Goal: Information Seeking & Learning: Check status

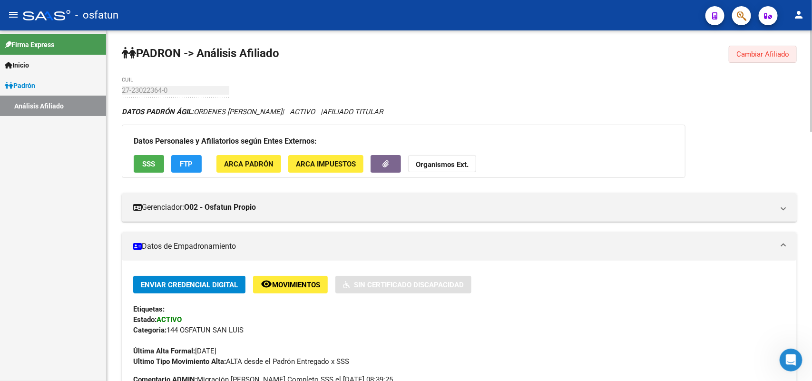
click at [763, 58] on button "Cambiar Afiliado" at bounding box center [763, 54] width 68 height 17
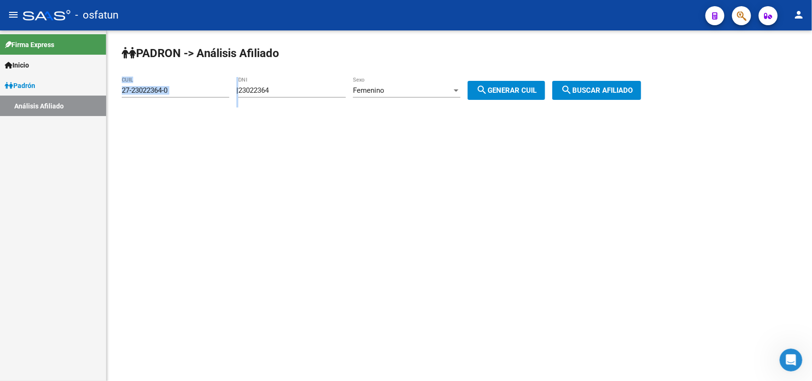
drag, startPoint x: 317, startPoint y: 84, endPoint x: 175, endPoint y: 92, distance: 142.9
click at [175, 92] on app-analisis-afiliado "[PERSON_NAME] -> Análisis Afiliado 27-23022364-0 CUIL | 23022364 DNI Femenino S…" at bounding box center [385, 90] width 527 height 9
click at [293, 90] on input "23022364" at bounding box center [292, 90] width 108 height 9
drag, startPoint x: 293, startPoint y: 90, endPoint x: 170, endPoint y: 124, distance: 127.2
click at [146, 95] on app-analisis-afiliado "[PERSON_NAME] -> Análisis Afiliado 27-23022364-0 CUIL | 23022364 DNI Femenino S…" at bounding box center [385, 90] width 527 height 9
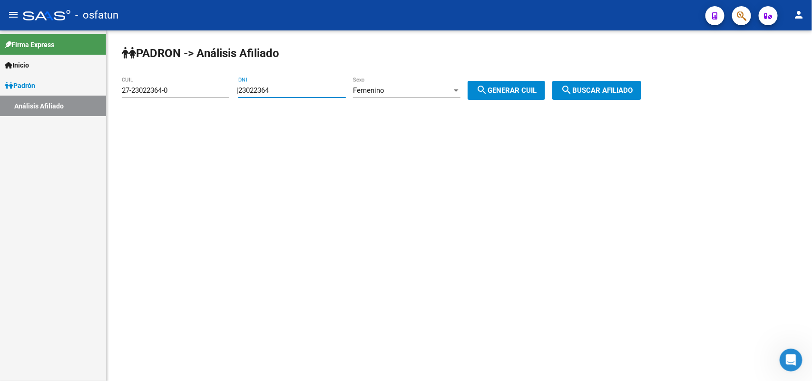
paste input "44019612"
type input "44019612"
drag, startPoint x: 436, startPoint y: 88, endPoint x: 424, endPoint y: 101, distance: 17.8
click at [435, 89] on div "Femenino" at bounding box center [402, 90] width 99 height 9
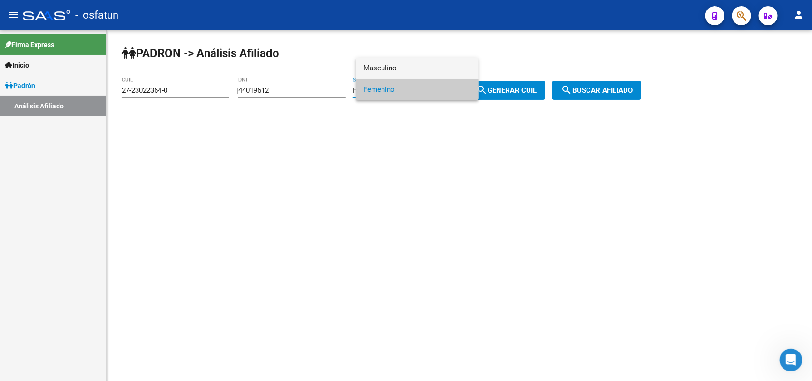
click at [382, 61] on span "Masculino" at bounding box center [417, 68] width 108 height 21
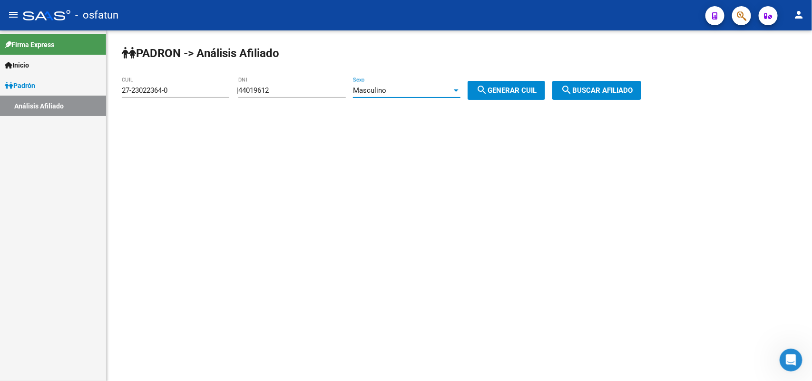
click at [488, 93] on mat-icon "search" at bounding box center [481, 89] width 11 height 11
type input "20-44019612-9"
click at [606, 98] on button "search Buscar afiliado" at bounding box center [596, 90] width 89 height 19
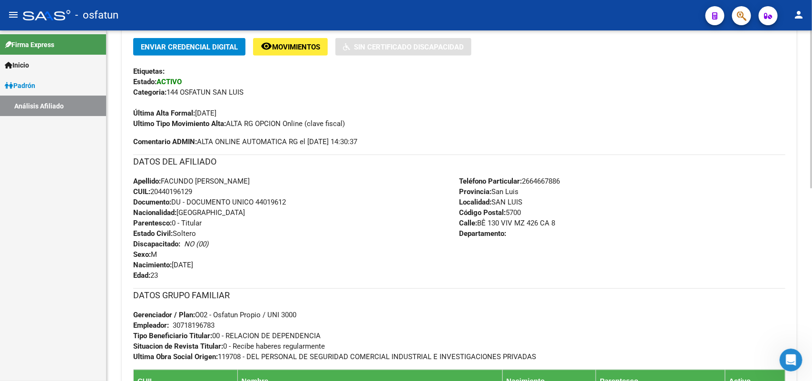
scroll to position [427, 0]
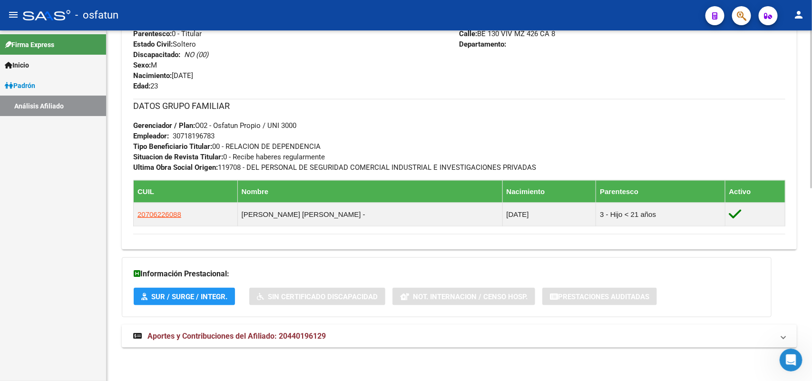
click at [303, 326] on mat-expansion-panel-header "Aportes y Contribuciones del Afiliado: 20440196129" at bounding box center [459, 336] width 675 height 23
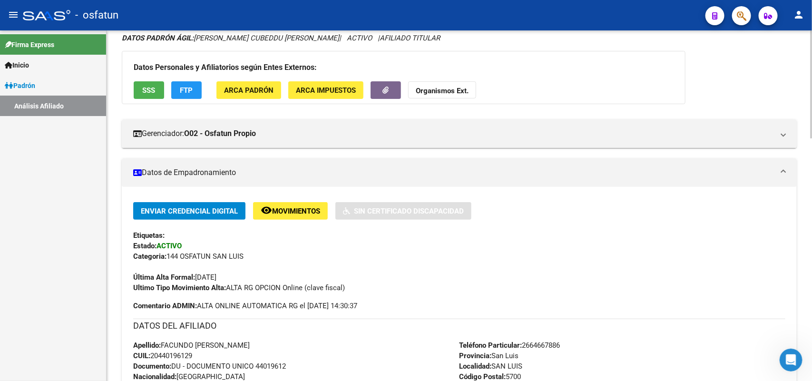
scroll to position [0, 0]
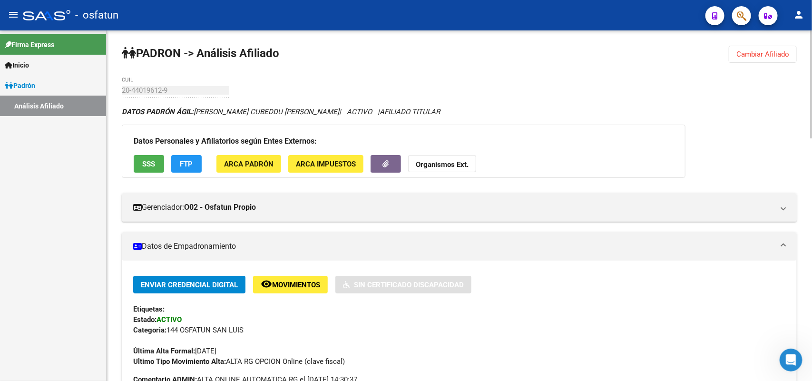
click at [792, 50] on button "Cambiar Afiliado" at bounding box center [763, 54] width 68 height 17
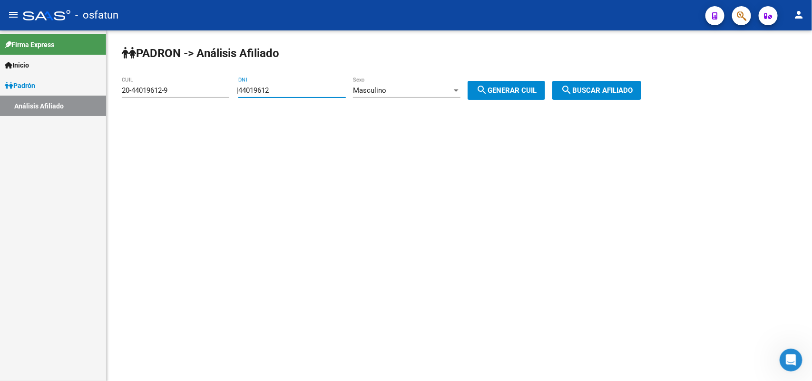
drag, startPoint x: 198, startPoint y: 96, endPoint x: 138, endPoint y: 96, distance: 59.9
click at [138, 95] on app-analisis-afiliado "[PERSON_NAME] -> Análisis Afiliado 20-44019612-9 CUIL | 44019612 DNI Masculino …" at bounding box center [385, 90] width 527 height 9
paste input "30546108"
type input "30546108"
click at [386, 88] on span "Masculino" at bounding box center [369, 90] width 33 height 9
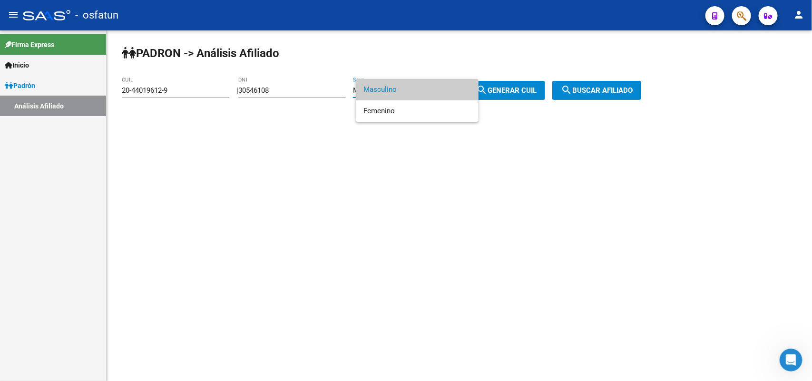
click at [506, 95] on div at bounding box center [406, 190] width 812 height 381
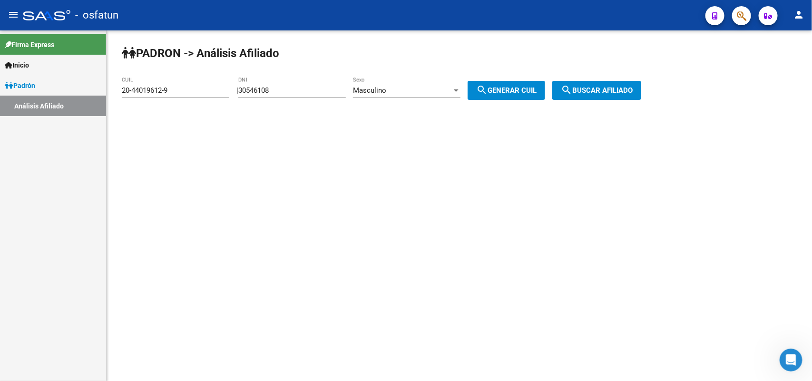
click at [509, 89] on span "search Generar CUIL" at bounding box center [506, 90] width 60 height 9
type input "20-30546108-4"
click at [619, 85] on button "search Buscar afiliado" at bounding box center [596, 90] width 89 height 19
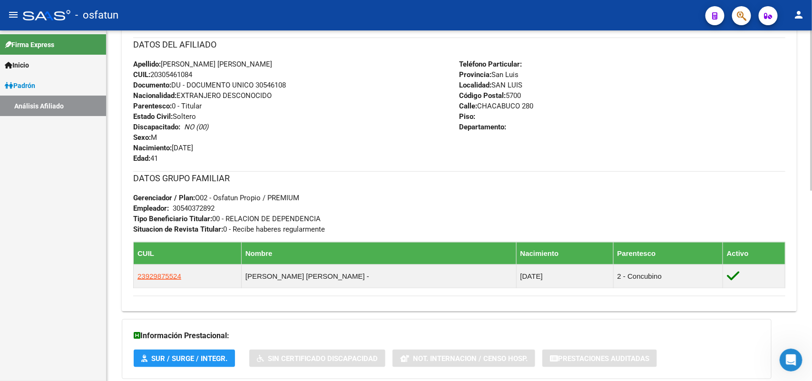
scroll to position [417, 0]
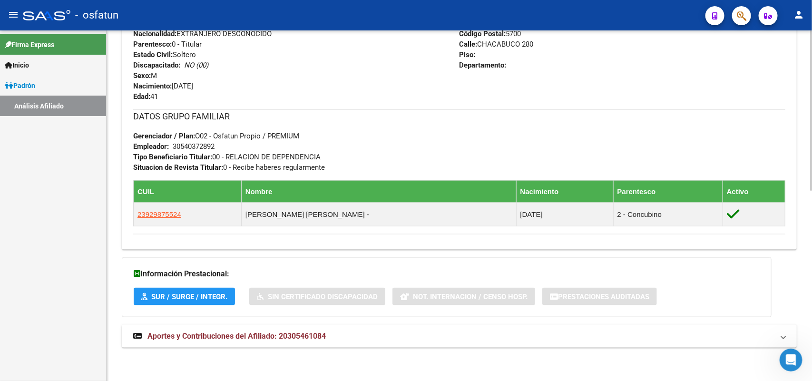
click at [293, 338] on span "Aportes y Contribuciones del Afiliado: 20305461084" at bounding box center [236, 336] width 178 height 9
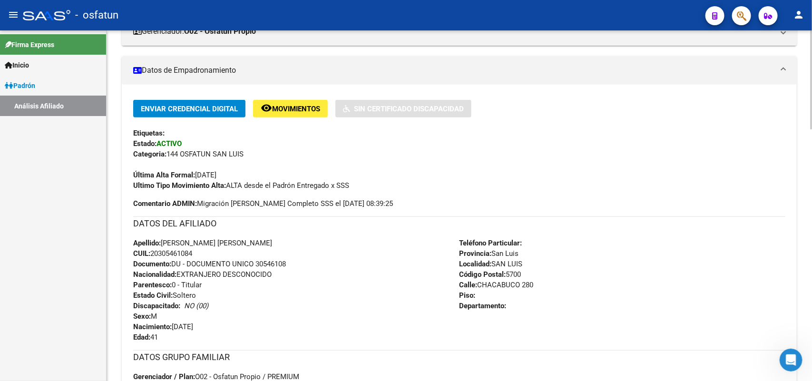
scroll to position [0, 0]
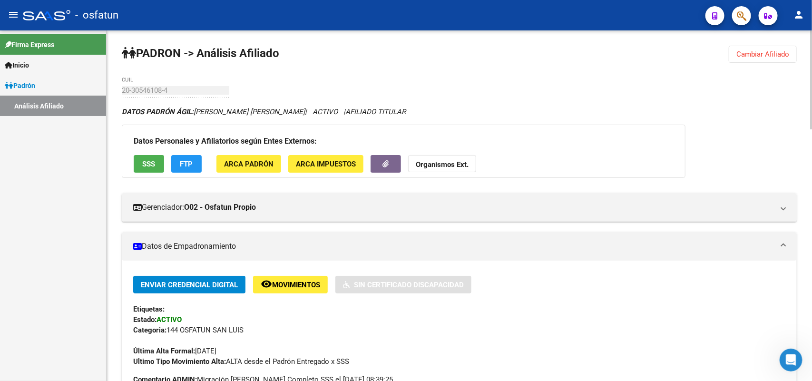
click at [750, 50] on span "Cambiar Afiliado" at bounding box center [762, 54] width 53 height 9
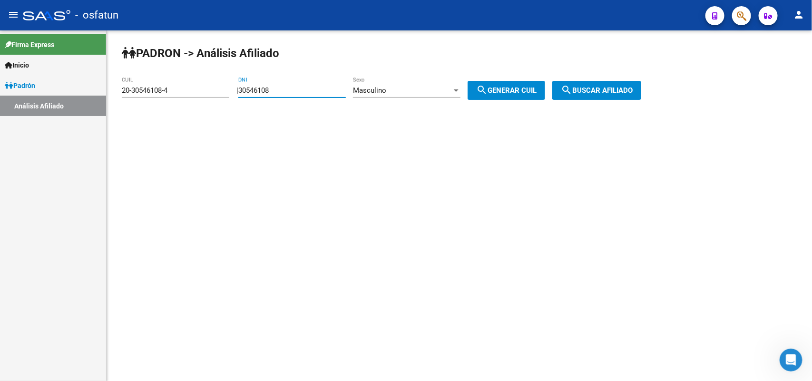
drag, startPoint x: 310, startPoint y: 91, endPoint x: 41, endPoint y: 137, distance: 272.5
click at [1, 124] on mat-sidenav-container "Firma Express Inicio Calendario SSS Instructivos Contacto OS [PERSON_NAME] Anál…" at bounding box center [406, 205] width 812 height 351
paste input "28700084"
type input "28700084"
click at [381, 81] on div "Masculino Sexo" at bounding box center [407, 87] width 108 height 20
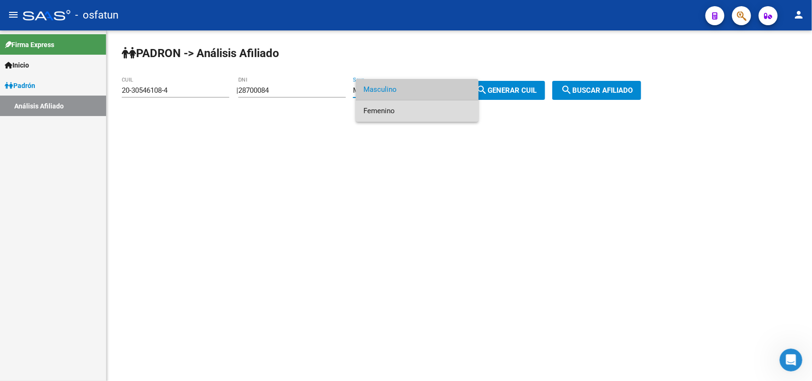
click at [393, 116] on span "Femenino" at bounding box center [417, 110] width 108 height 21
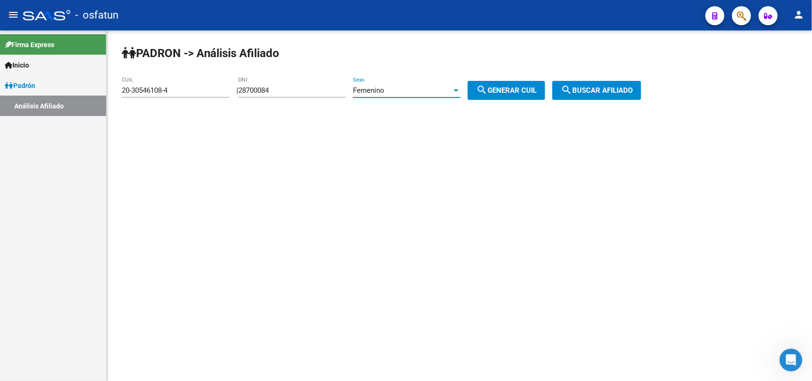
click at [524, 88] on span "search Generar CUIL" at bounding box center [506, 90] width 60 height 9
type input "27-28700084-2"
click at [583, 93] on span "search Buscar afiliado" at bounding box center [597, 90] width 72 height 9
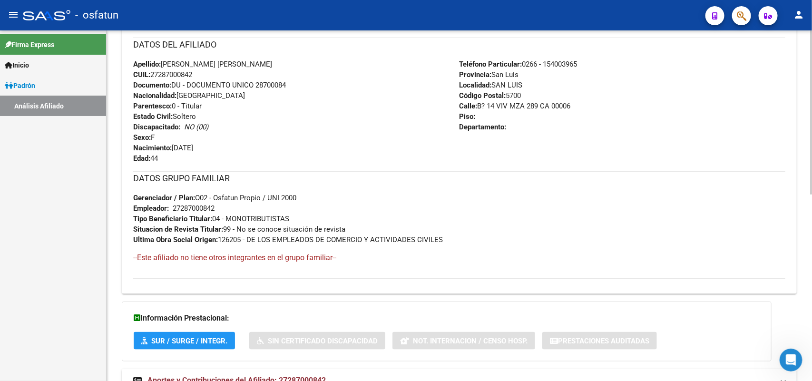
scroll to position [398, 0]
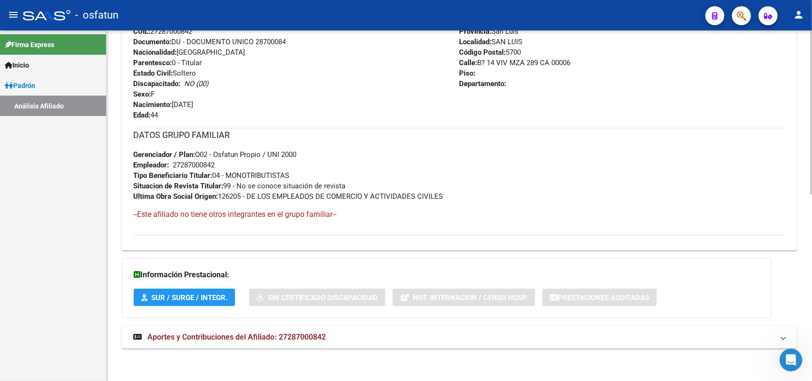
click at [273, 326] on mat-expansion-panel-header "Aportes y Contribuciones del Afiliado: 27287000842" at bounding box center [459, 337] width 675 height 23
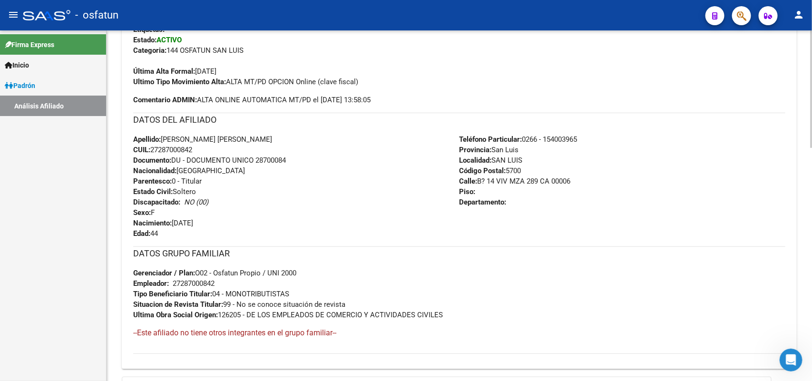
scroll to position [0, 0]
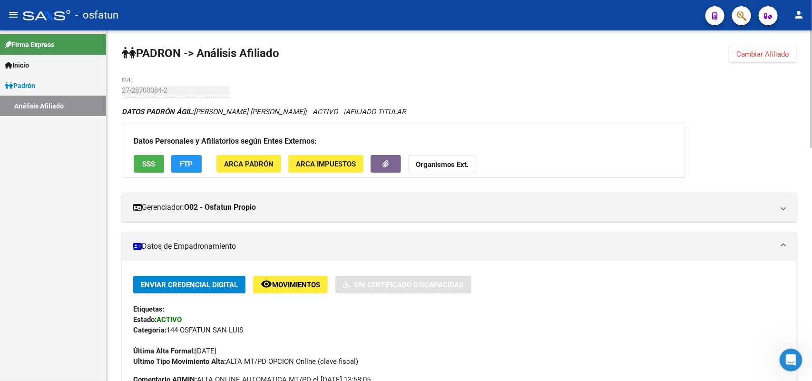
click at [764, 53] on span "Cambiar Afiliado" at bounding box center [762, 54] width 53 height 9
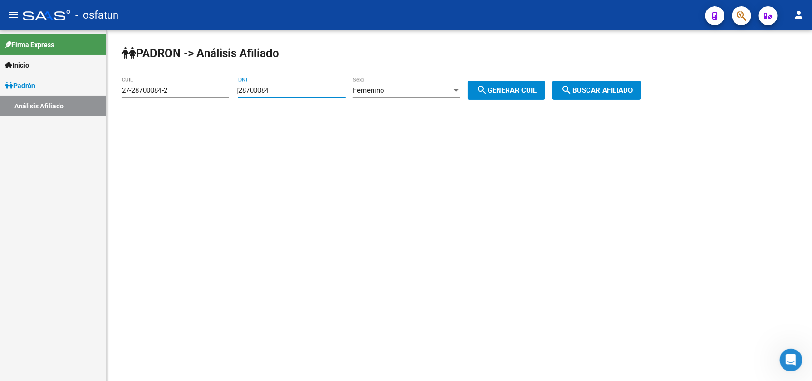
drag, startPoint x: 336, startPoint y: 90, endPoint x: 205, endPoint y: 91, distance: 131.8
click at [205, 91] on app-analisis-afiliado "[PERSON_NAME] -> Análisis Afiliado 27-28700084-2 CUIL | 28700084 DNI Femenino S…" at bounding box center [385, 90] width 527 height 9
paste input "3174017"
type input "23174017"
click at [452, 91] on div "Femenino" at bounding box center [402, 90] width 99 height 9
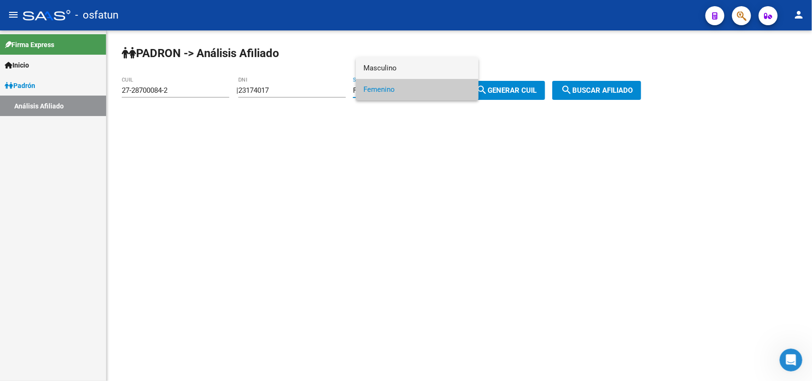
click at [381, 59] on span "Masculino" at bounding box center [417, 68] width 108 height 21
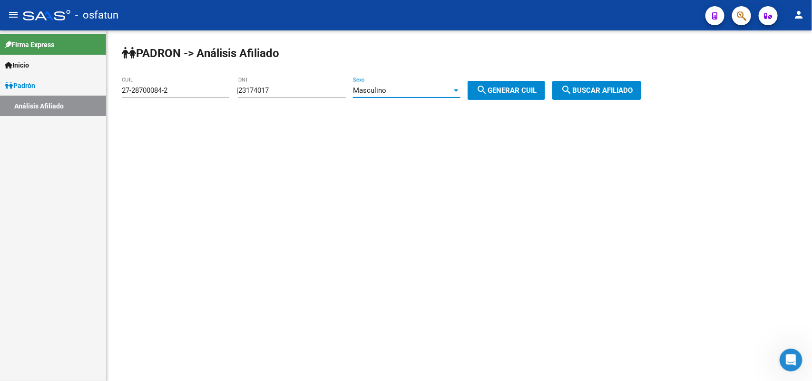
drag, startPoint x: 493, startPoint y: 82, endPoint x: 560, endPoint y: 85, distance: 66.6
click at [494, 83] on button "search Generar CUIL" at bounding box center [507, 90] width 78 height 19
type input "20-23174017-2"
click at [586, 85] on button "search Buscar afiliado" at bounding box center [596, 90] width 89 height 19
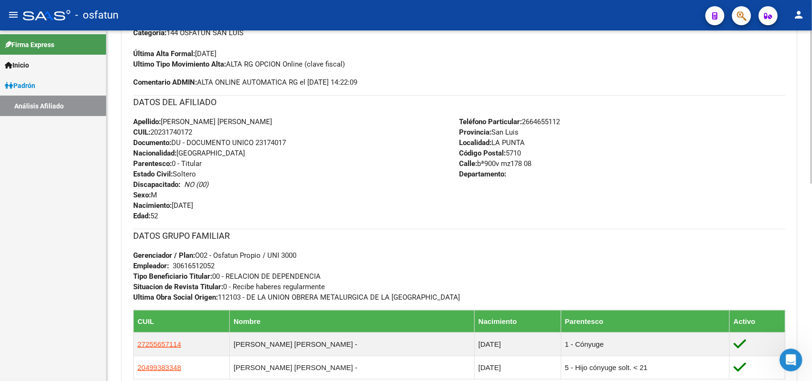
scroll to position [451, 0]
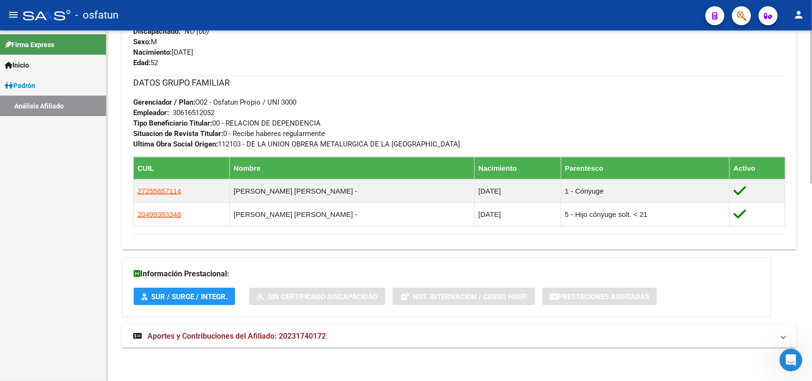
click at [334, 334] on mat-panel-title "Aportes y Contribuciones del Afiliado: 20231740172" at bounding box center [453, 336] width 641 height 10
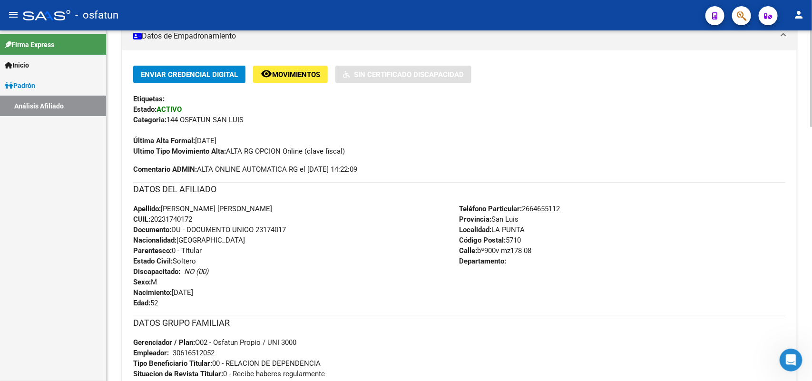
scroll to position [0, 0]
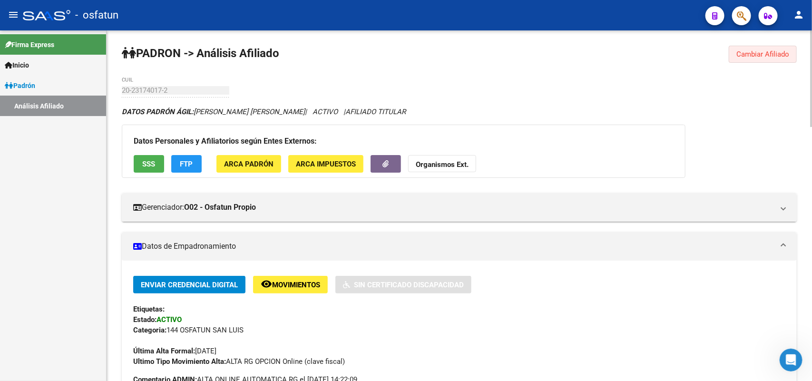
click at [747, 59] on button "Cambiar Afiliado" at bounding box center [763, 54] width 68 height 17
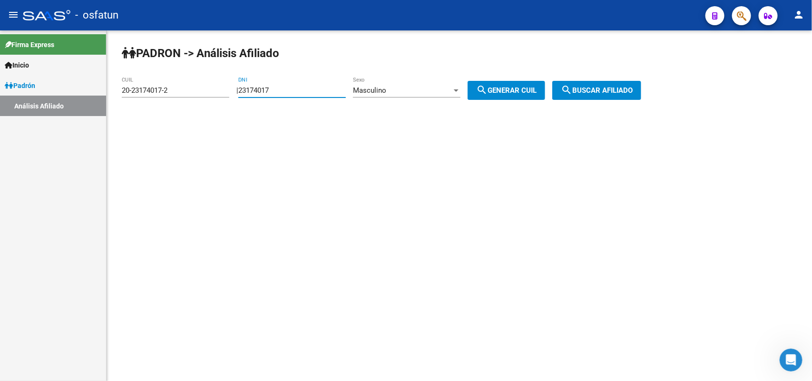
drag, startPoint x: 58, startPoint y: 96, endPoint x: 226, endPoint y: 117, distance: 169.7
click at [0, 107] on mat-sidenav-container "Firma Express Inicio Calendario SSS Instructivos Contacto OS [PERSON_NAME] Anál…" at bounding box center [406, 205] width 812 height 351
paste input "4845963"
type input "24845963"
click at [488, 91] on mat-icon "search" at bounding box center [481, 89] width 11 height 11
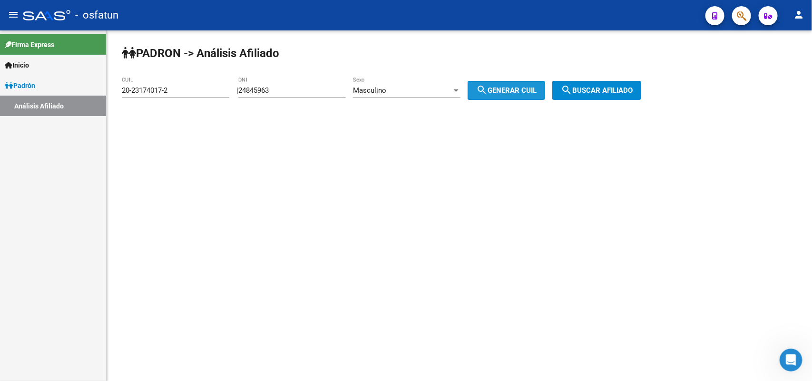
type input "20-24845963-9"
click at [626, 89] on span "search Buscar afiliado" at bounding box center [597, 90] width 72 height 9
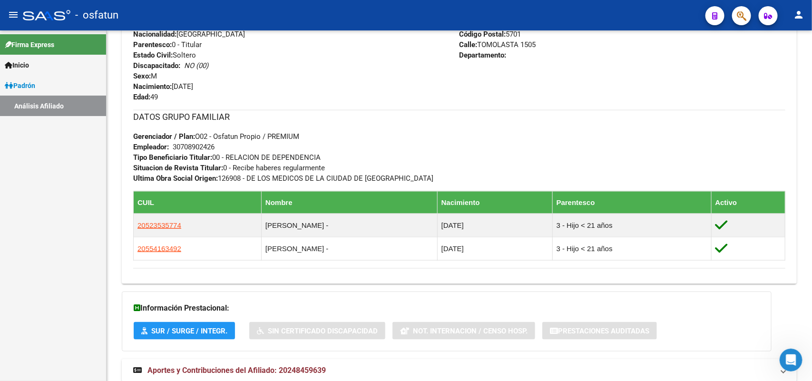
scroll to position [451, 0]
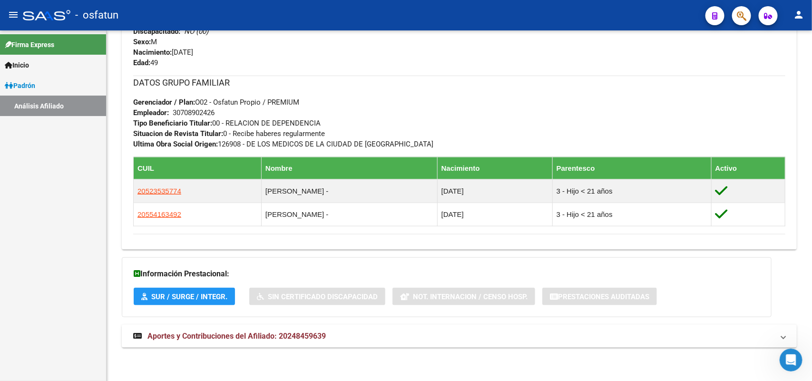
click at [296, 325] on mat-expansion-panel-header "Aportes y Contribuciones del Afiliado: 20248459639" at bounding box center [459, 336] width 675 height 23
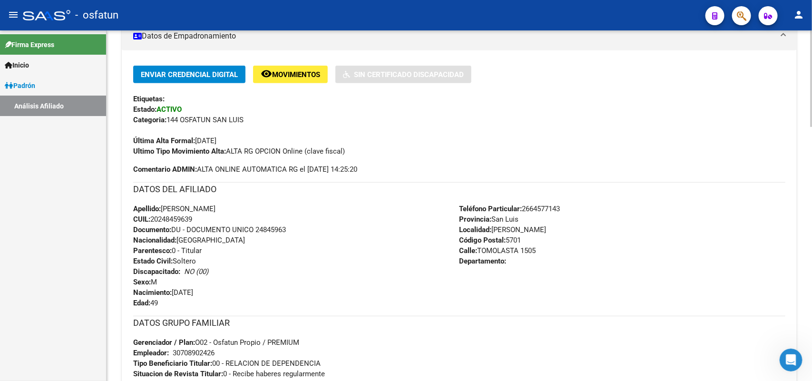
scroll to position [0, 0]
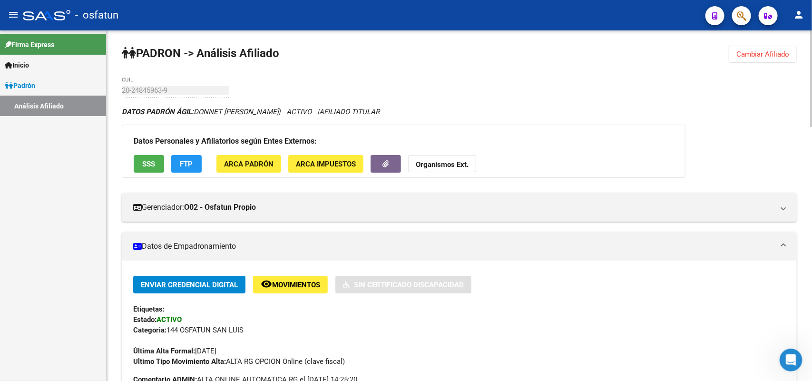
click at [527, 109] on div "DATOS [PERSON_NAME]: DONNET [PERSON_NAME] | ACTIVO | AFILIADO TITULAR" at bounding box center [459, 112] width 675 height 10
click at [764, 61] on button "Cambiar Afiliado" at bounding box center [763, 54] width 68 height 17
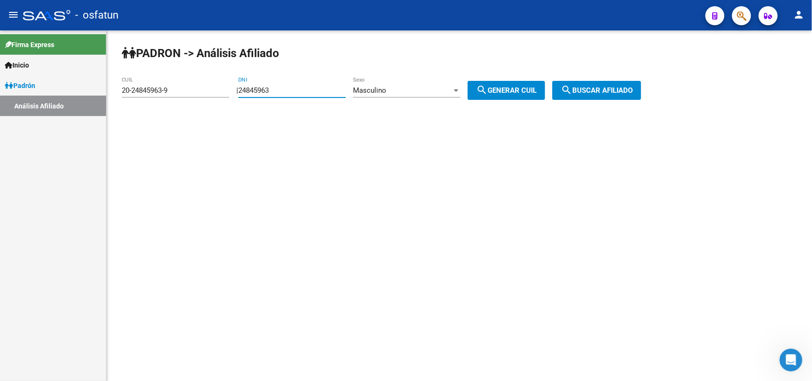
drag, startPoint x: 333, startPoint y: 93, endPoint x: 177, endPoint y: 101, distance: 156.7
click at [177, 95] on app-analisis-afiliado "[PERSON_NAME] -> Análisis Afiliado 20-24845963-9 CUIL | 24845963 DNI Masculino …" at bounding box center [385, 90] width 527 height 9
paste input "32855458"
type input "32855458"
click at [537, 89] on span "search Generar CUIL" at bounding box center [506, 90] width 60 height 9
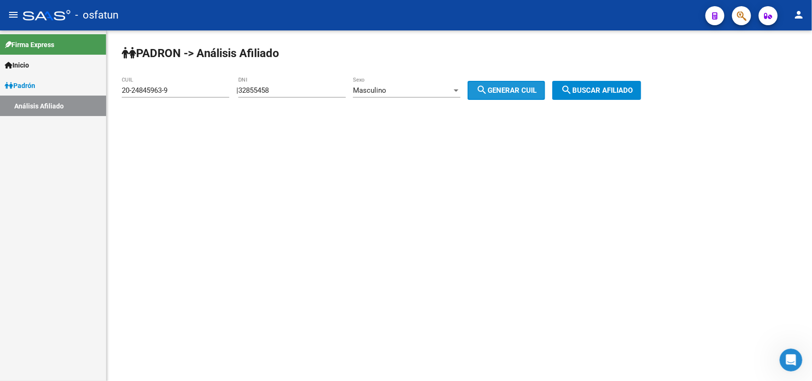
type input "20-32855458-6"
click at [596, 93] on span "search Buscar afiliado" at bounding box center [597, 90] width 72 height 9
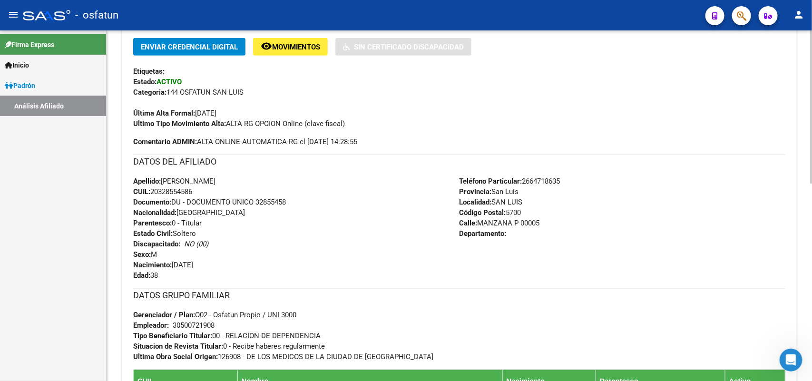
scroll to position [451, 0]
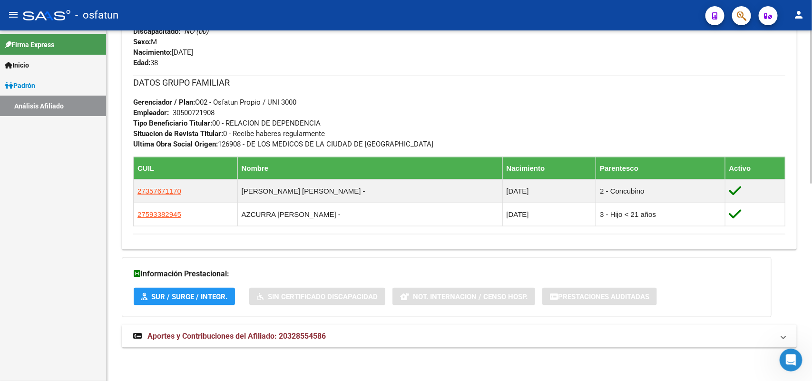
click at [257, 348] on div "DATOS [PERSON_NAME] ÁGIL: [PERSON_NAME] | ACTIVO | AFILIADO TITULAR Datos Perso…" at bounding box center [459, 7] width 675 height 702
click at [253, 333] on span "Aportes y Contribuciones del Afiliado: 20328554586" at bounding box center [236, 336] width 178 height 9
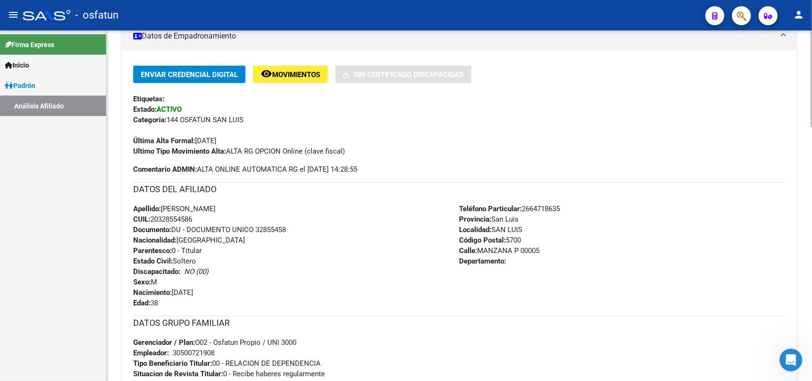
scroll to position [0, 0]
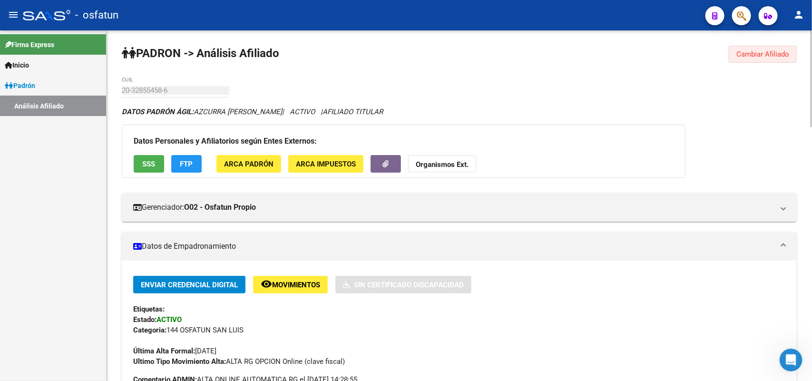
click at [767, 56] on span "Cambiar Afiliado" at bounding box center [762, 54] width 53 height 9
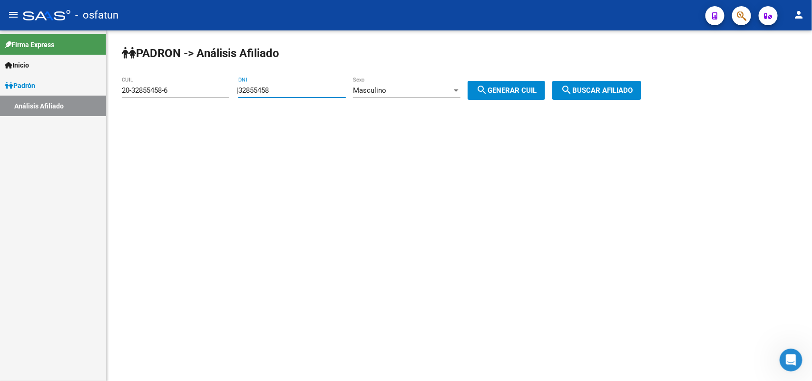
drag, startPoint x: 297, startPoint y: 91, endPoint x: 123, endPoint y: 88, distance: 174.6
click at [123, 88] on app-analisis-afiliado "[PERSON_NAME] -> Análisis Afiliado 20-32855458-6 CUIL | 32855458 DNI Masculino …" at bounding box center [385, 90] width 527 height 9
paste input "080940"
type input "30809408"
click at [488, 91] on mat-icon "search" at bounding box center [481, 89] width 11 height 11
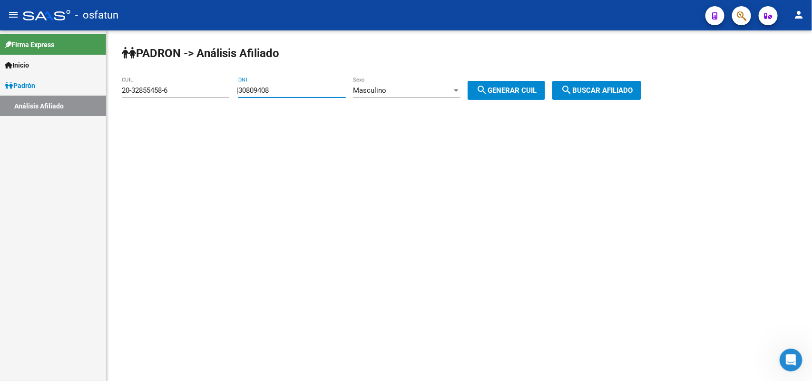
type input "20-30809408-2"
click at [609, 90] on span "search Buscar afiliado" at bounding box center [597, 90] width 72 height 9
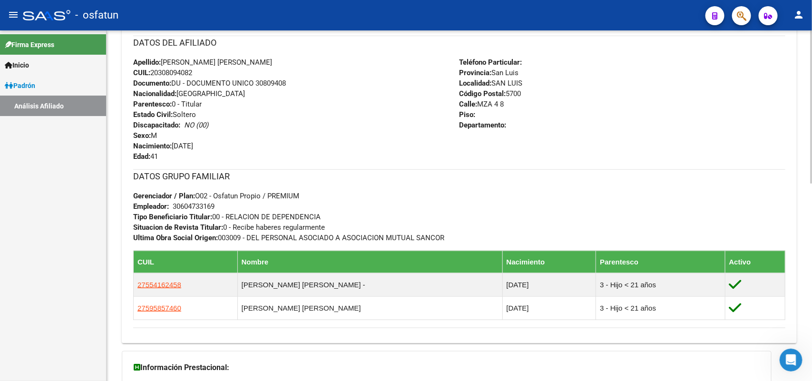
scroll to position [451, 0]
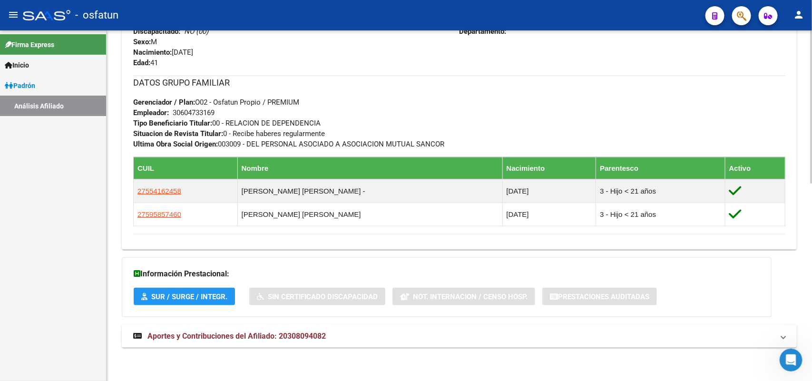
click at [247, 345] on mat-expansion-panel-header "Aportes y Contribuciones del Afiliado: 20308094082" at bounding box center [459, 336] width 675 height 23
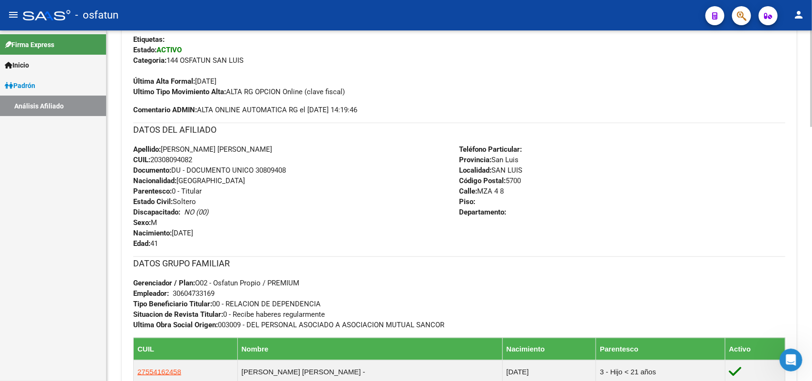
scroll to position [0, 0]
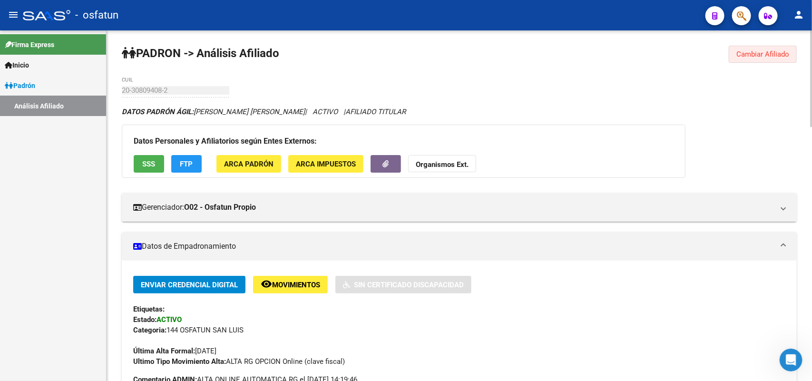
click at [752, 57] on span "Cambiar Afiliado" at bounding box center [762, 54] width 53 height 9
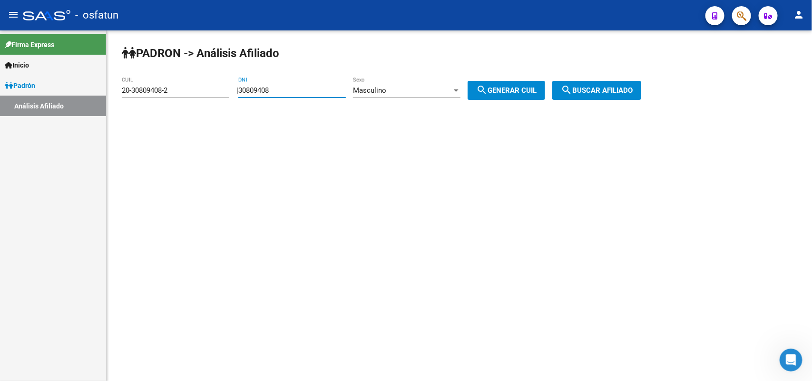
drag, startPoint x: 317, startPoint y: 88, endPoint x: 70, endPoint y: 99, distance: 247.6
click at [70, 99] on mat-sidenav-container "Firma Express Inicio Calendario SSS Instructivos Contacto OS [PERSON_NAME] Anál…" at bounding box center [406, 205] width 812 height 351
paste input "14542421"
type input "14542421"
click at [424, 96] on div "Masculino Sexo" at bounding box center [407, 87] width 108 height 20
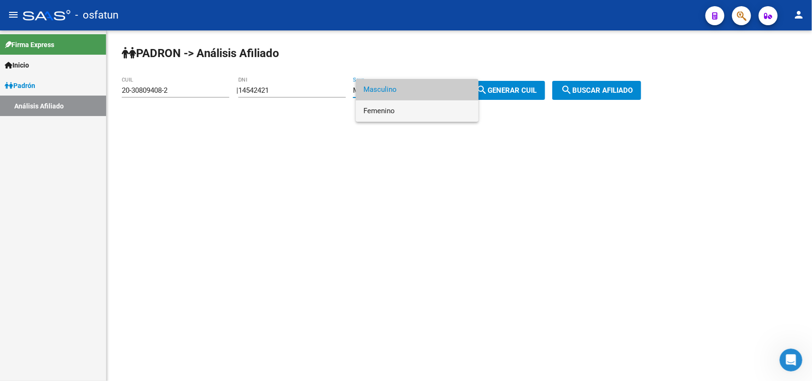
click at [410, 111] on span "Femenino" at bounding box center [417, 110] width 108 height 21
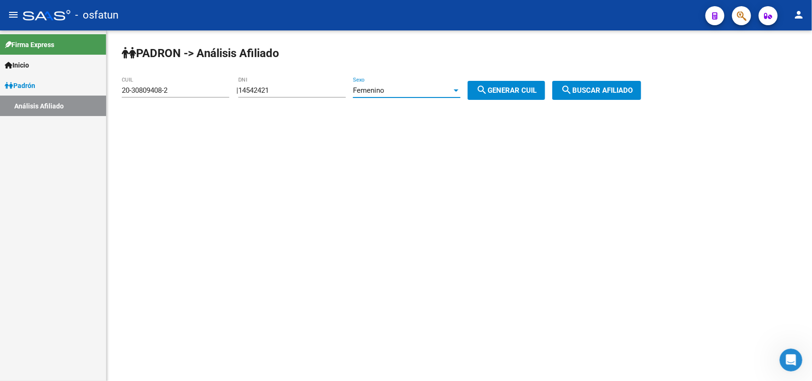
drag, startPoint x: 494, startPoint y: 89, endPoint x: 603, endPoint y: 92, distance: 109.0
click at [497, 91] on span "search Generar CUIL" at bounding box center [506, 90] width 60 height 9
type input "27-14542421-1"
click at [615, 91] on span "search Buscar afiliado" at bounding box center [597, 90] width 72 height 9
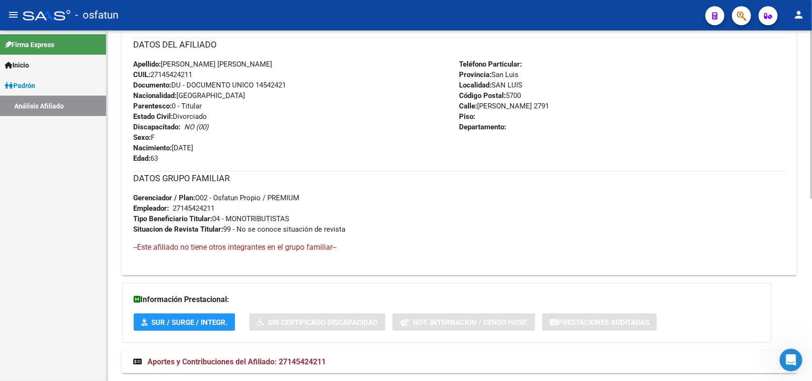
scroll to position [388, 0]
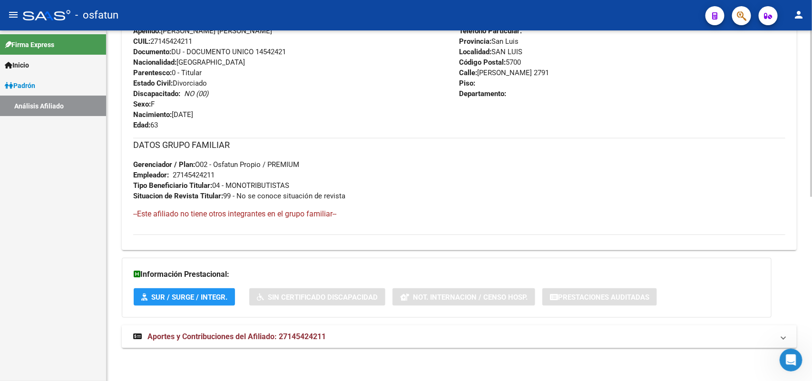
click at [274, 324] on div "DATOS [PERSON_NAME] ÁGIL: [PERSON_NAME] [PERSON_NAME] | ACTIVO | AFILIADO TITUL…" at bounding box center [459, 38] width 675 height 640
click at [274, 335] on span "Aportes y Contribuciones del Afiliado: 27145424211" at bounding box center [236, 336] width 178 height 9
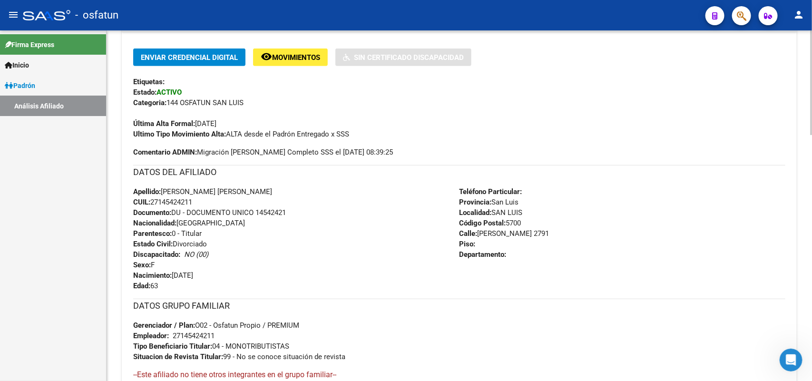
scroll to position [0, 0]
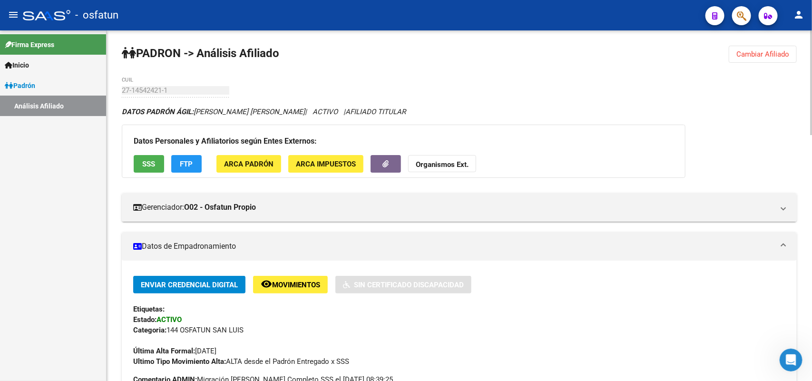
click at [756, 46] on button "Cambiar Afiliado" at bounding box center [763, 54] width 68 height 17
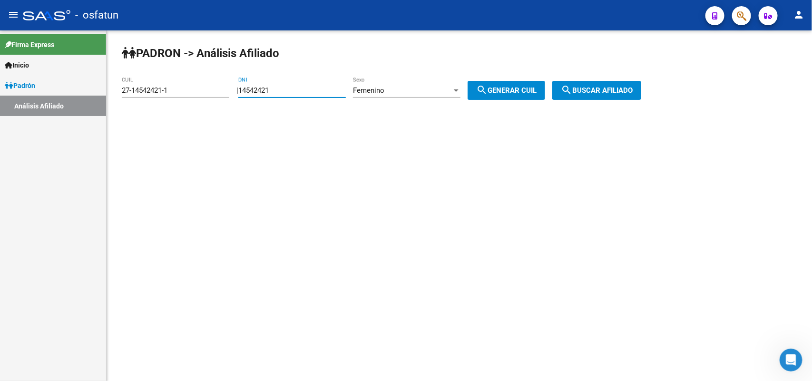
drag, startPoint x: 322, startPoint y: 88, endPoint x: 151, endPoint y: 117, distance: 173.1
click at [151, 117] on div "[PERSON_NAME] -> Análisis Afiliado 27-14542421-1 CUIL | 14542421 DNI Femenino S…" at bounding box center [459, 80] width 705 height 100
paste input "36227544"
type input "36227544"
click at [384, 96] on div "Femenino Sexo" at bounding box center [407, 87] width 108 height 20
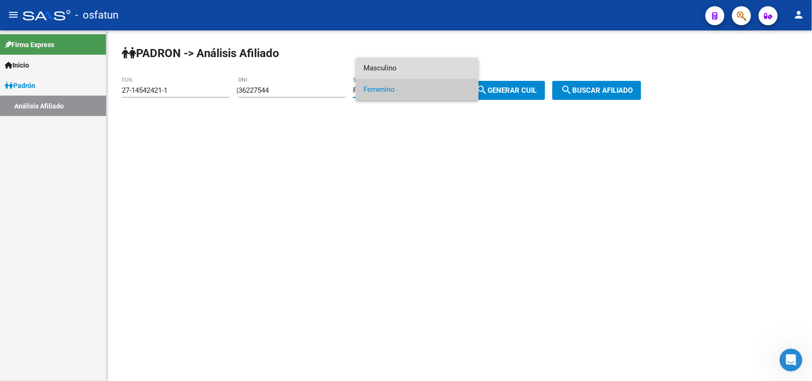
click at [388, 70] on span "Masculino" at bounding box center [417, 68] width 108 height 21
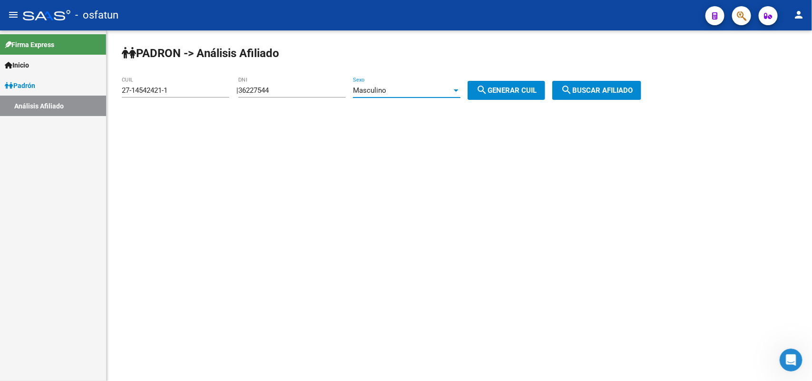
click at [433, 94] on div "Masculino" at bounding box center [402, 90] width 99 height 9
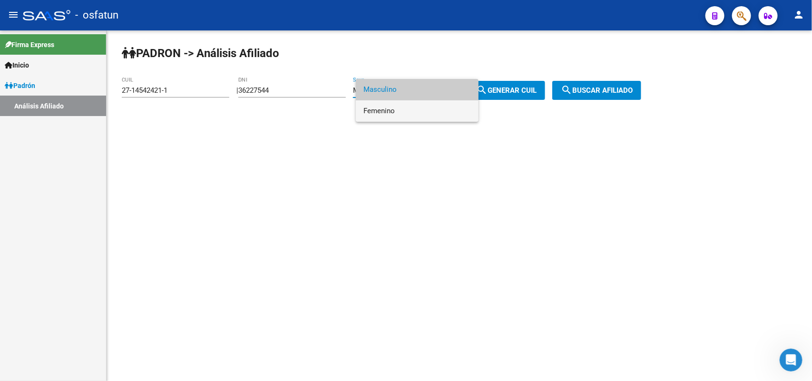
click at [422, 104] on span "Femenino" at bounding box center [417, 110] width 108 height 21
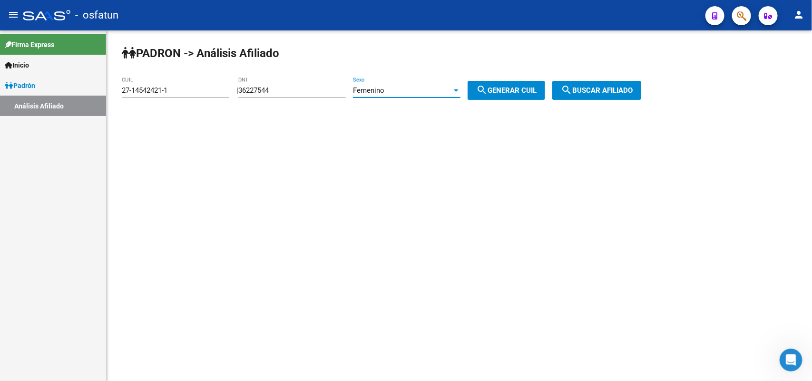
drag, startPoint x: 538, startPoint y: 84, endPoint x: 547, endPoint y: 93, distance: 12.4
click at [539, 84] on button "search Generar CUIL" at bounding box center [507, 90] width 78 height 19
type input "27-36227544-5"
click at [572, 90] on mat-icon "search" at bounding box center [566, 89] width 11 height 11
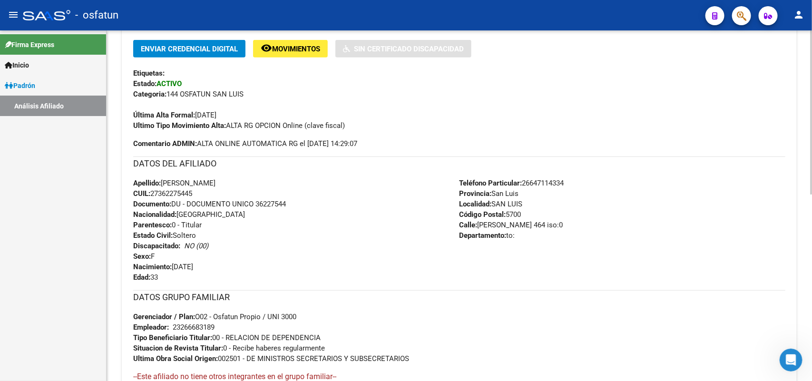
scroll to position [398, 0]
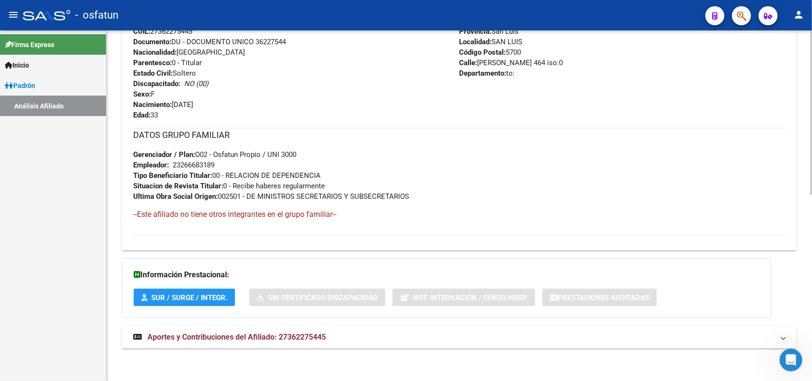
click at [341, 328] on mat-expansion-panel-header "Aportes y Contribuciones del Afiliado: 27362275445" at bounding box center [459, 337] width 675 height 23
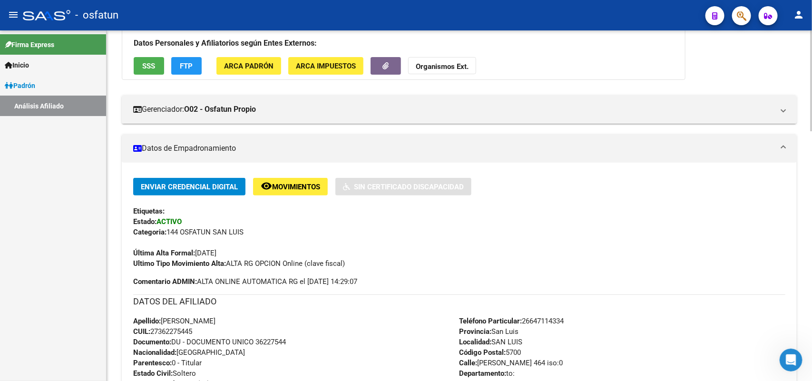
scroll to position [0, 0]
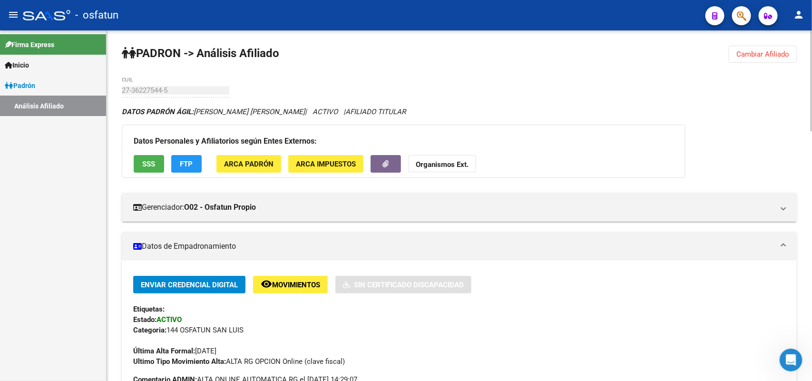
click at [767, 55] on span "Cambiar Afiliado" at bounding box center [762, 54] width 53 height 9
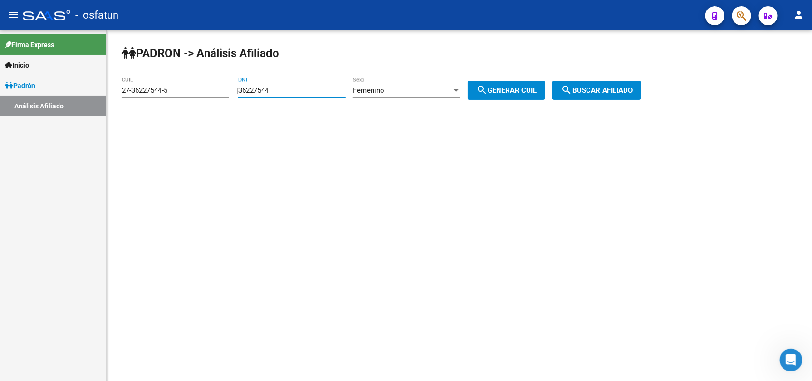
drag, startPoint x: 291, startPoint y: 91, endPoint x: 165, endPoint y: 105, distance: 126.9
click at [165, 95] on app-analisis-afiliado "[PERSON_NAME] -> Análisis Afiliado 27-36227544-5 CUIL | 36227544 DNI Femenino S…" at bounding box center [385, 90] width 527 height 9
paste input "29881765"
type input "29881765"
click at [424, 92] on div "Femenino" at bounding box center [402, 90] width 99 height 9
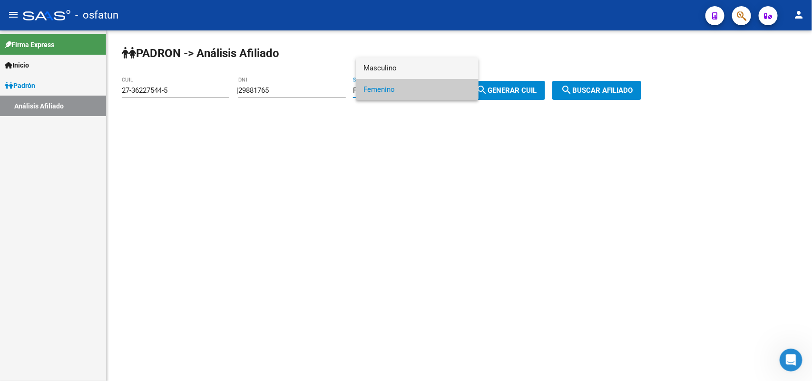
click at [407, 64] on span "Masculino" at bounding box center [417, 68] width 108 height 21
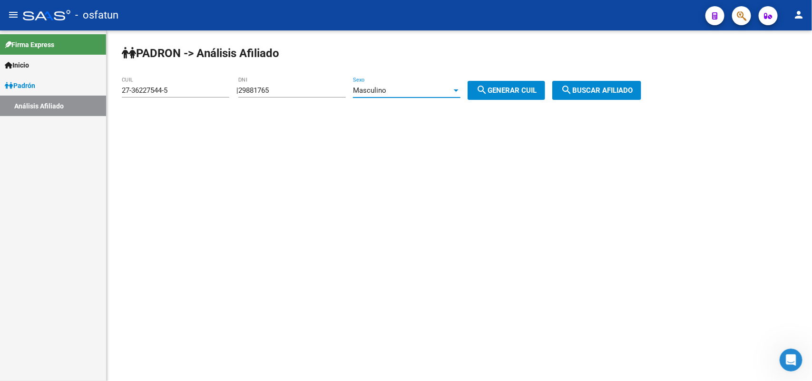
click at [473, 89] on div "| 29881765 DNI Masculino Sexo search Generar CUIL" at bounding box center [394, 90] width 316 height 9
click at [485, 89] on button "search Generar CUIL" at bounding box center [507, 90] width 78 height 19
type input "23-29881765-9"
click at [593, 90] on span "search Buscar afiliado" at bounding box center [597, 90] width 72 height 9
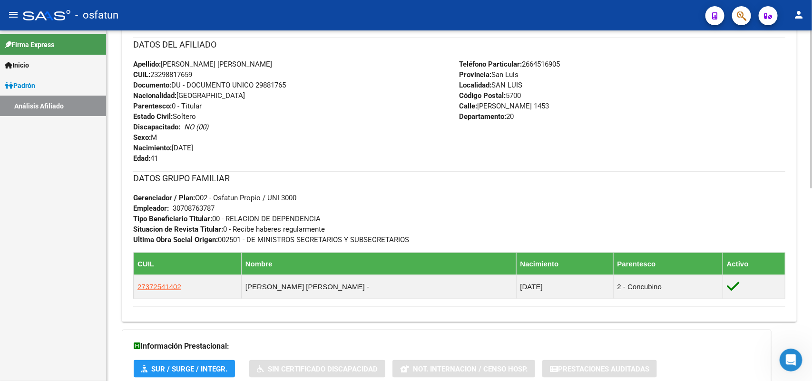
scroll to position [427, 0]
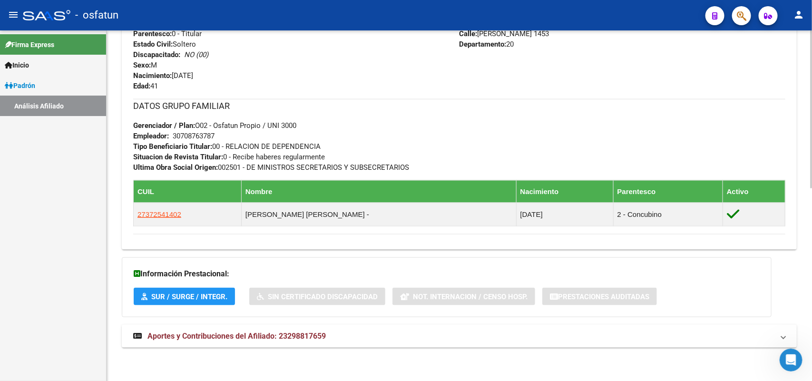
click at [276, 329] on mat-expansion-panel-header "Aportes y Contribuciones del Afiliado: 23298817659" at bounding box center [459, 336] width 675 height 23
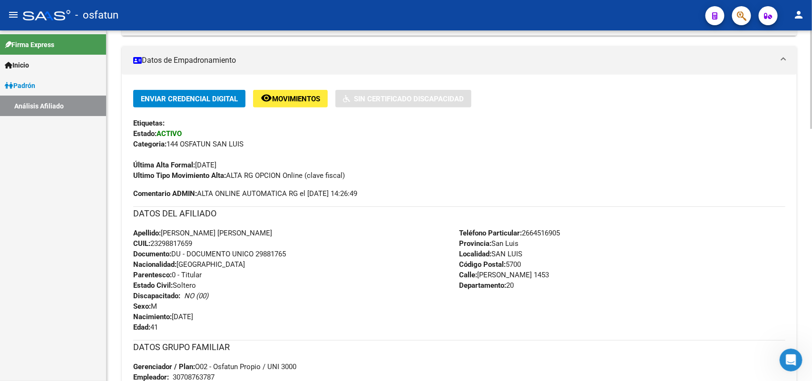
scroll to position [0, 0]
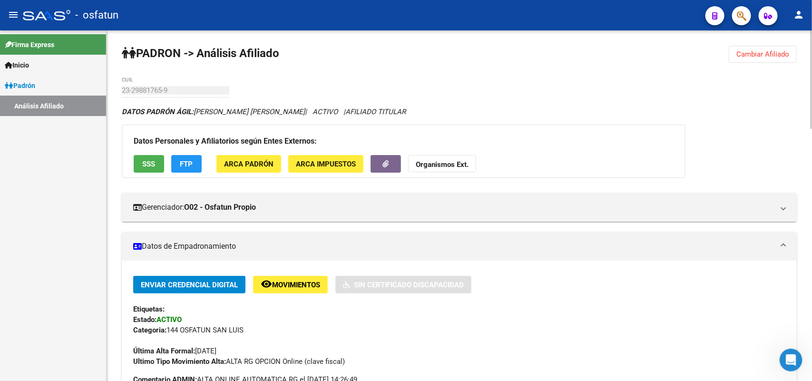
click at [770, 58] on span "Cambiar Afiliado" at bounding box center [762, 54] width 53 height 9
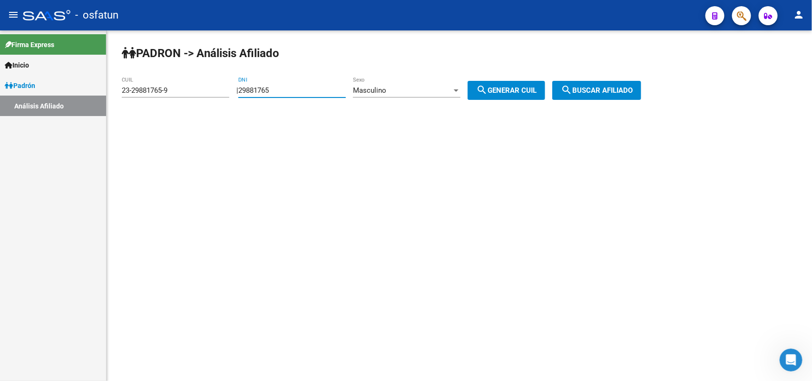
drag, startPoint x: 312, startPoint y: 97, endPoint x: 150, endPoint y: 113, distance: 162.6
click at [150, 113] on div "[PERSON_NAME] -> Análisis Afiliado 23-29881765-9 CUIL | 29881765 DNI Masculino …" at bounding box center [459, 80] width 705 height 100
paste input "39018927"
type input "39018927"
click at [383, 83] on div "Masculino Sexo" at bounding box center [407, 87] width 108 height 20
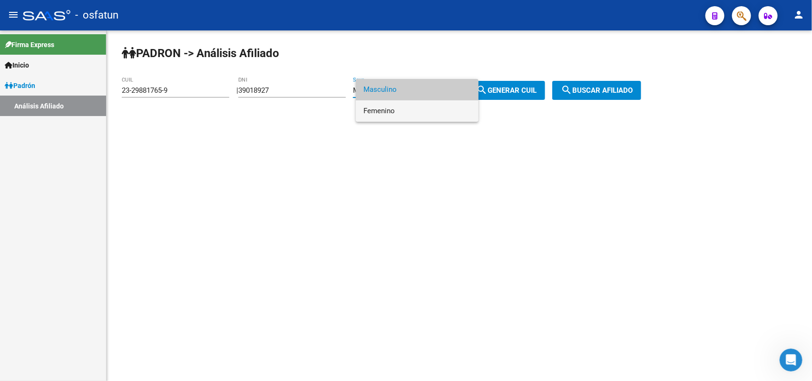
click at [403, 105] on span "Femenino" at bounding box center [417, 110] width 108 height 21
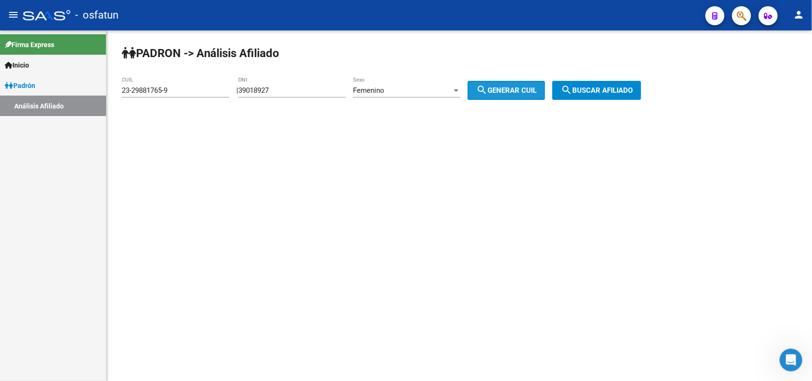
click at [488, 94] on mat-icon "search" at bounding box center [481, 89] width 11 height 11
type input "27-39018927-9"
click at [606, 92] on span "search Buscar afiliado" at bounding box center [597, 90] width 72 height 9
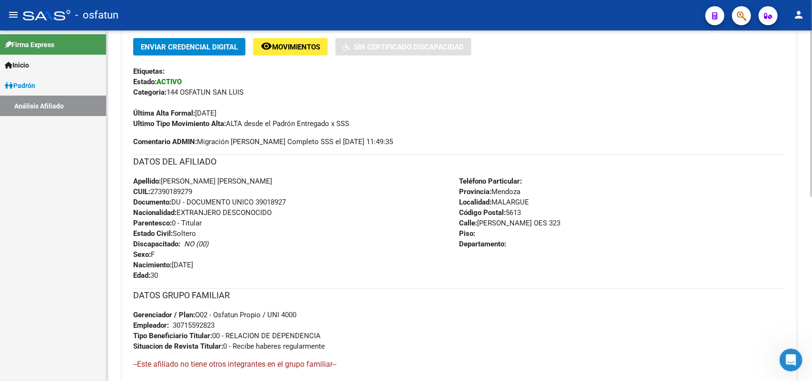
scroll to position [388, 0]
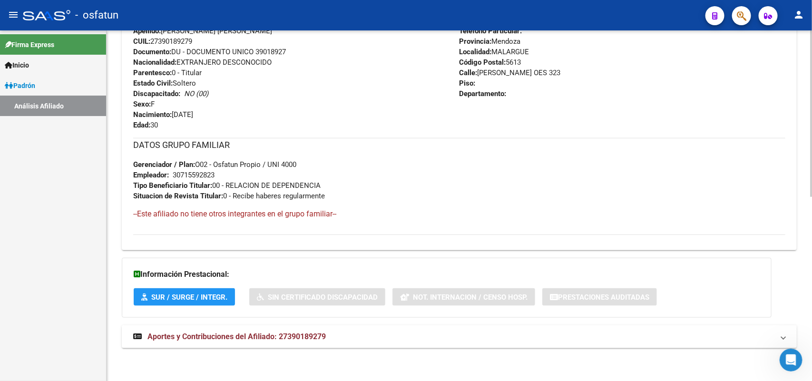
click at [317, 343] on mat-expansion-panel-header "Aportes y Contribuciones del Afiliado: 27390189279" at bounding box center [459, 336] width 675 height 23
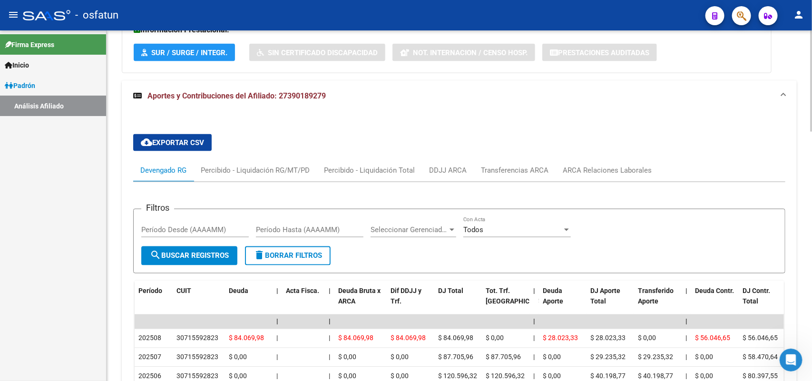
scroll to position [811, 0]
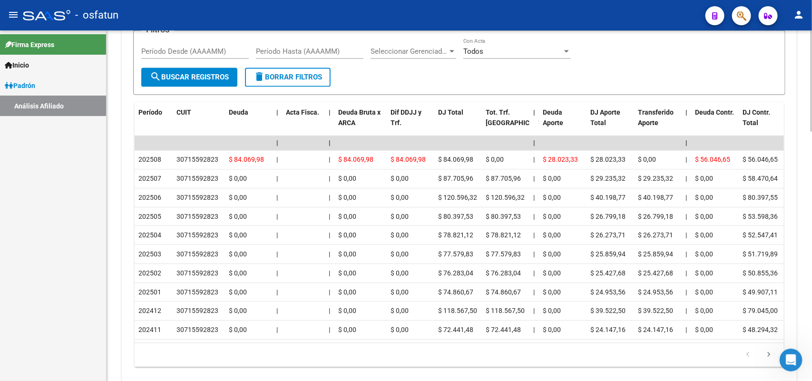
click at [659, 72] on form "Filtros Período Desde (AAAAMM) Período Hasta (AAAAMM) Seleccionar Gerenciador S…" at bounding box center [459, 62] width 652 height 65
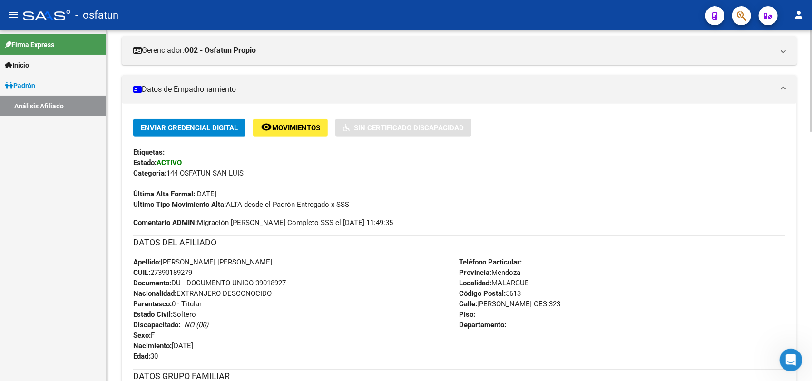
scroll to position [0, 0]
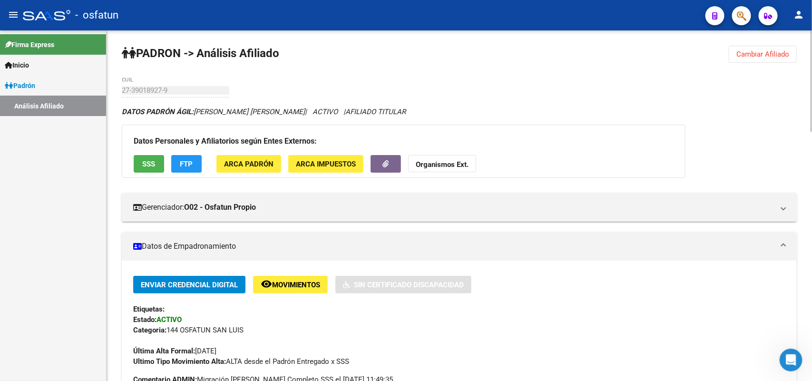
click at [783, 51] on span "Cambiar Afiliado" at bounding box center [762, 54] width 53 height 9
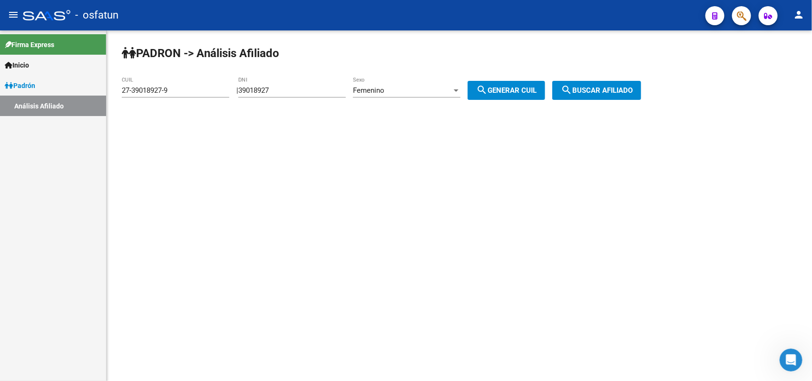
drag, startPoint x: 323, startPoint y: 81, endPoint x: 274, endPoint y: 91, distance: 50.1
click at [274, 91] on div "39018927 DNI" at bounding box center [292, 87] width 108 height 20
drag, startPoint x: 287, startPoint y: 91, endPoint x: 169, endPoint y: 102, distance: 118.5
click at [170, 95] on app-analisis-afiliado "[PERSON_NAME] -> Análisis Afiliado 27-39018927-9 CUIL | 39018927 DNI Femenino S…" at bounding box center [385, 90] width 527 height 9
paste input "2410460"
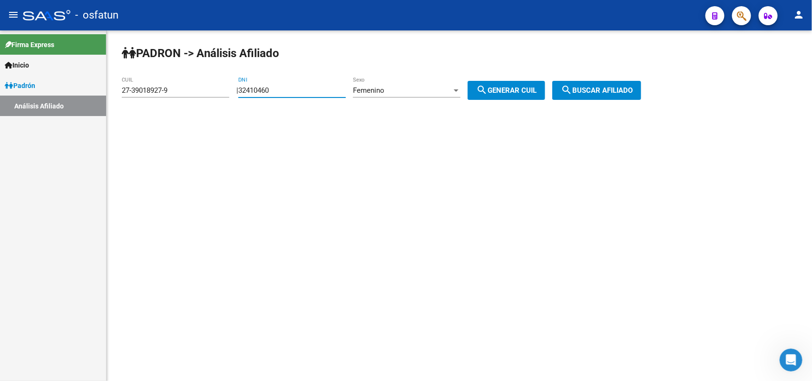
type input "32410460"
drag, startPoint x: 498, startPoint y: 91, endPoint x: 586, endPoint y: 92, distance: 88.5
click at [499, 92] on span "search Generar CUIL" at bounding box center [506, 90] width 60 height 9
type input "27-32410460-2"
drag, startPoint x: 587, startPoint y: 92, endPoint x: 531, endPoint y: 104, distance: 57.8
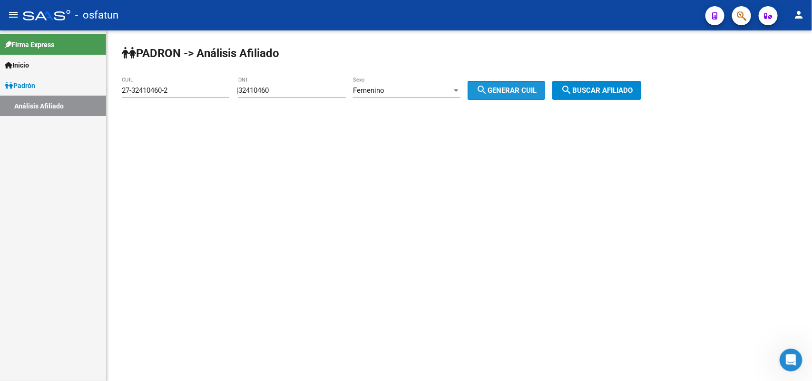
click at [588, 92] on span "search Buscar afiliado" at bounding box center [597, 90] width 72 height 9
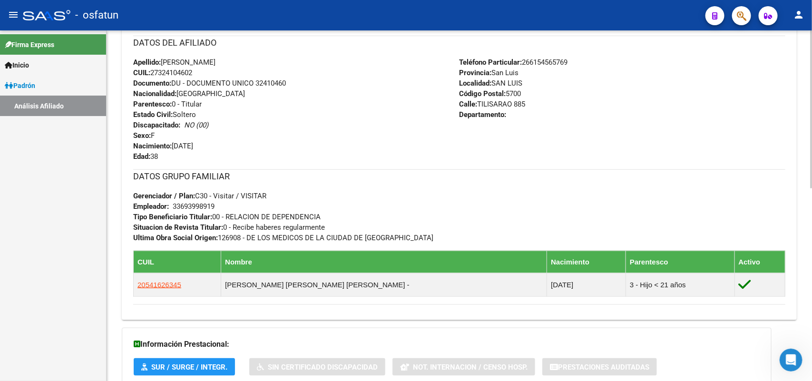
scroll to position [427, 0]
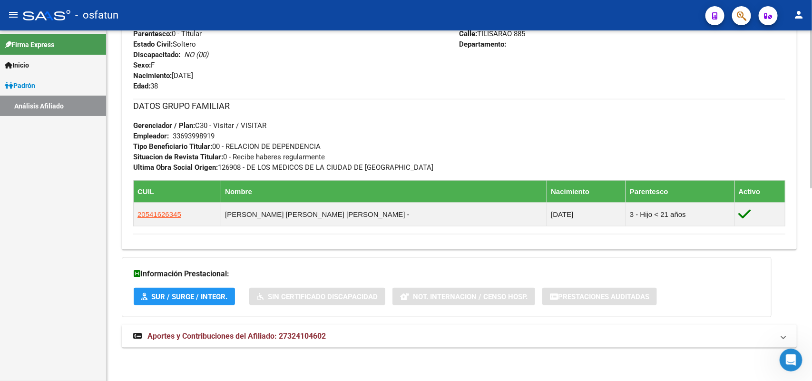
click at [313, 336] on span "Aportes y Contribuciones del Afiliado: 27324104602" at bounding box center [236, 336] width 178 height 9
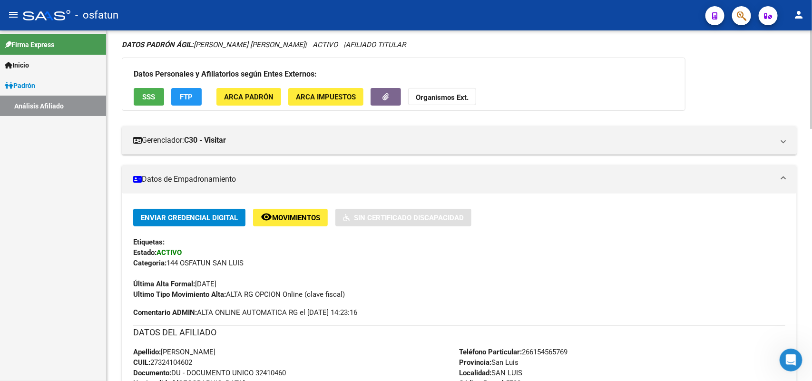
scroll to position [0, 0]
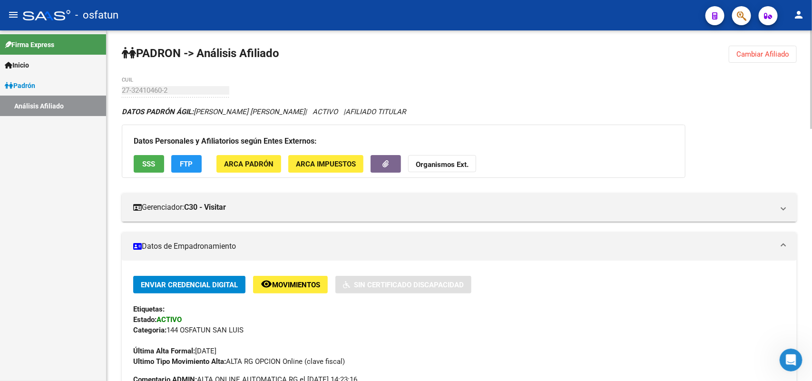
drag, startPoint x: 777, startPoint y: 57, endPoint x: 602, endPoint y: 68, distance: 174.9
click at [776, 57] on span "Cambiar Afiliado" at bounding box center [762, 54] width 53 height 9
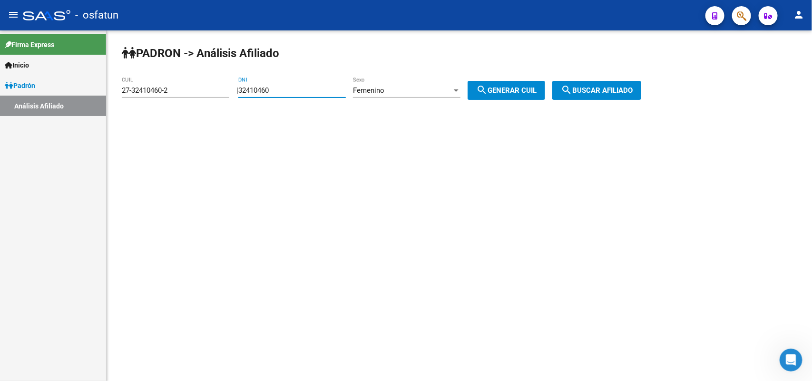
drag, startPoint x: 334, startPoint y: 87, endPoint x: 111, endPoint y: 112, distance: 224.9
click at [111, 112] on div "[PERSON_NAME] -> Análisis Afiliado 27-32410460-2 CUIL | 32410460 DNI Femenino S…" at bounding box center [459, 80] width 705 height 100
paste input "25483199"
type input "25483199"
click at [509, 88] on span "search Generar CUIL" at bounding box center [506, 90] width 60 height 9
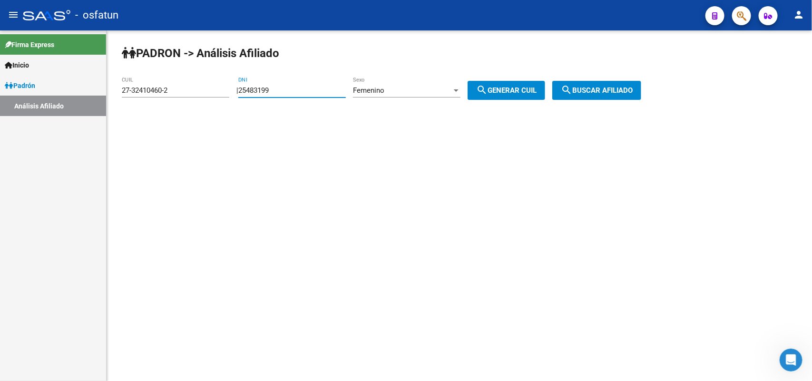
type input "27-25483199-4"
click at [641, 82] on button "search Buscar afiliado" at bounding box center [596, 90] width 89 height 19
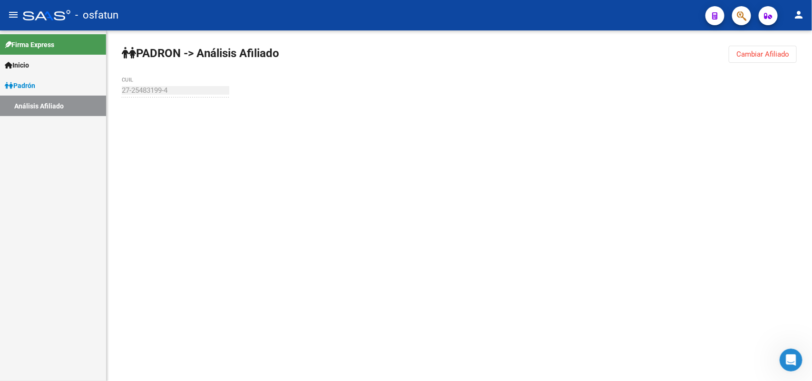
drag, startPoint x: 636, startPoint y: 87, endPoint x: 572, endPoint y: 110, distance: 68.2
click at [636, 88] on div "[PERSON_NAME] -> Análisis Afiliado Cambiar Afiliado 27-25483199-4 CUIL" at bounding box center [459, 90] width 705 height 120
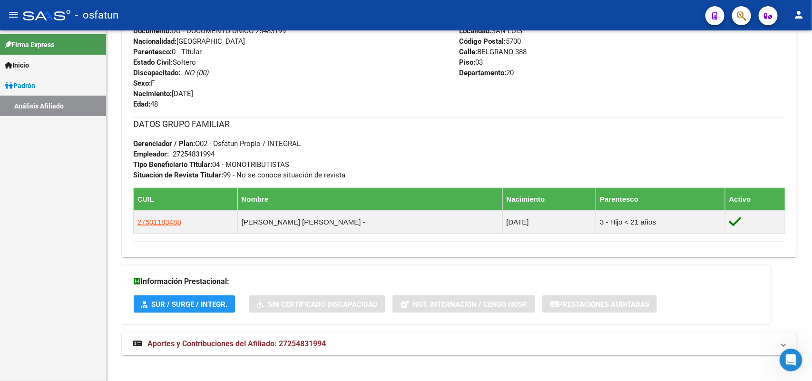
scroll to position [417, 0]
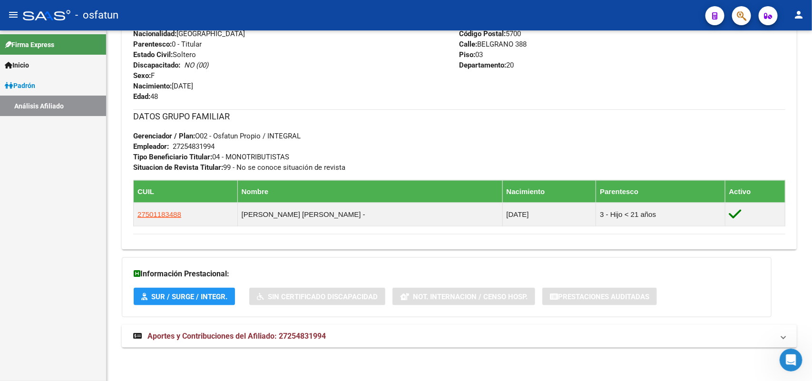
click at [291, 338] on span "Aportes y Contribuciones del Afiliado: 27254831994" at bounding box center [236, 336] width 178 height 9
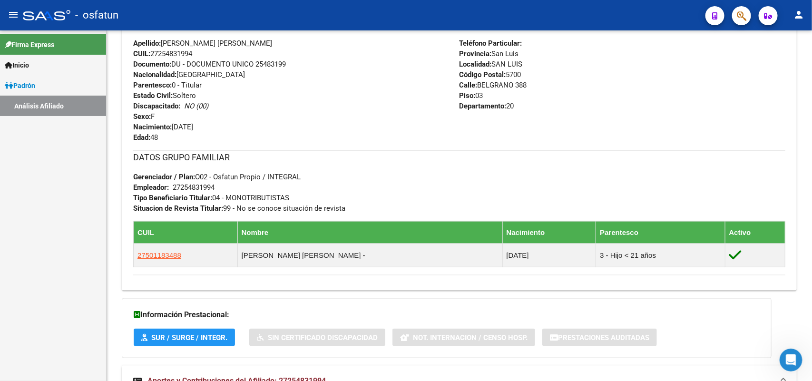
scroll to position [316, 0]
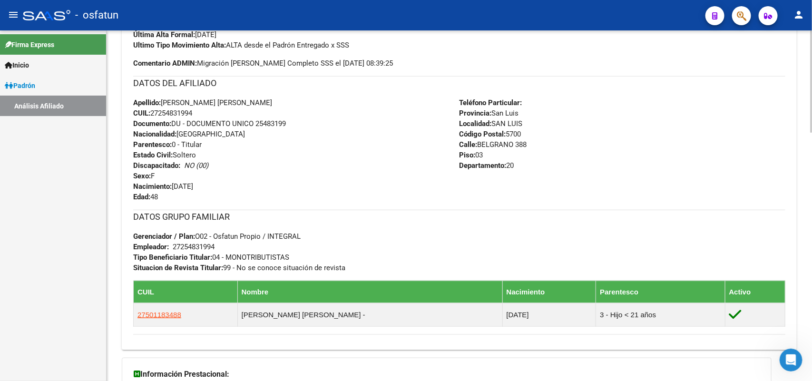
click at [331, 105] on div "Apellido: [PERSON_NAME] [PERSON_NAME] CUIL: 27254831994 Documento: DU - DOCUMEN…" at bounding box center [296, 150] width 326 height 105
